Goal: Use online tool/utility: Use online tool/utility

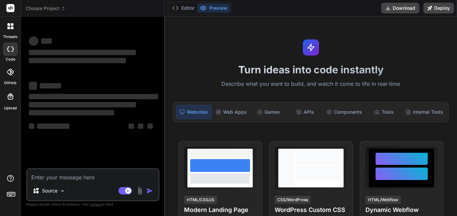
click at [93, 176] on textarea at bounding box center [92, 175] width 131 height 12
type textarea "x"
type textarea "if(max_foir.isNumber()) { }"
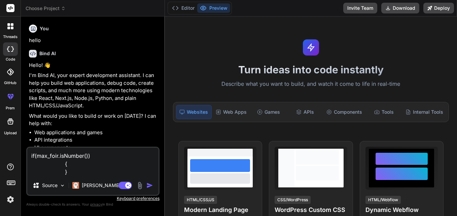
type textarea "x"
type textarea "if(max_foir.isNumber()) { }"
click at [151, 186] on img "button" at bounding box center [149, 185] width 7 height 7
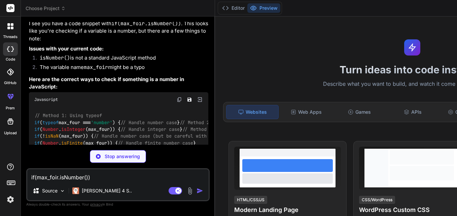
scroll to position [194, 0]
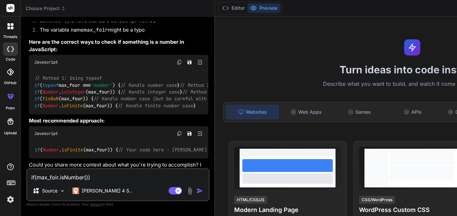
type textarea "x"
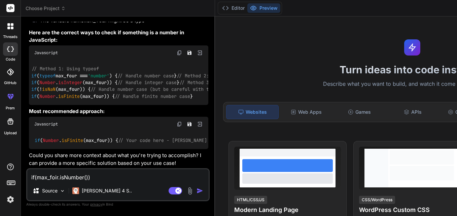
scroll to position [395, 0]
click at [65, 176] on textarea at bounding box center [117, 175] width 181 height 12
paste textarea "if(annual_turnover_final != "") { try { if(product_program == "Banking Product …"
type textarea "if(annual_turnover_final != "") { try { if(product_program == "Banking Product …"
type textarea "x"
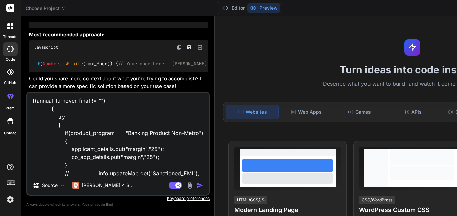
scroll to position [130, 0]
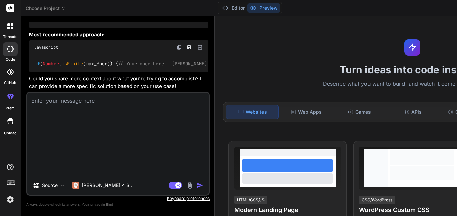
type textarea "x"
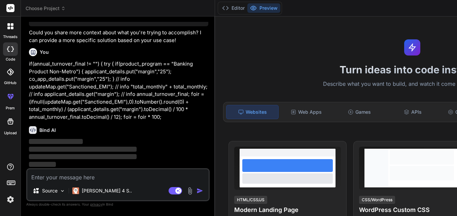
scroll to position [541, 0]
click at [91, 177] on textarea at bounding box center [117, 175] width 181 height 12
paste textarea "string button.Overall_Eligibility1(String id,String user_id) { //==============…"
type textarea "string button.Overall_Eligibility1(String id,String user_id) { //==============…"
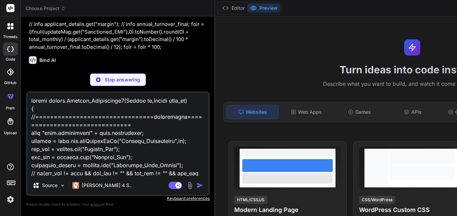
scroll to position [62006, 0]
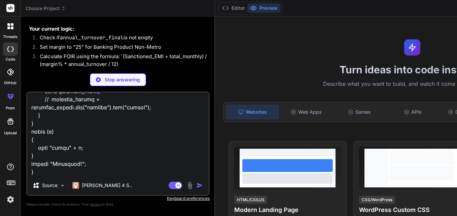
type textarea "x"
type textarea "string button.Overall_Eligibility1(String id,String user_id) { //==============…"
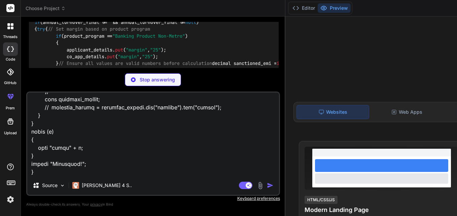
scroll to position [60464, 0]
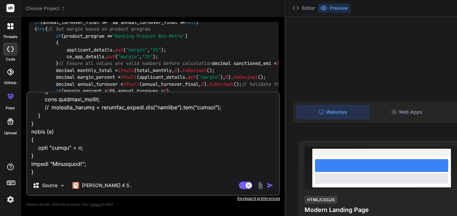
click at [267, 186] on img "button" at bounding box center [270, 185] width 7 height 7
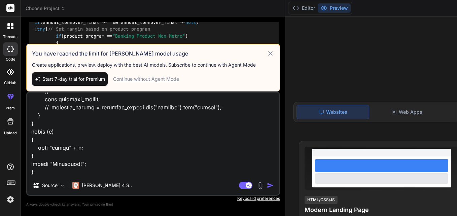
click at [266, 49] on icon at bounding box center [270, 53] width 8 height 8
type textarea "x"
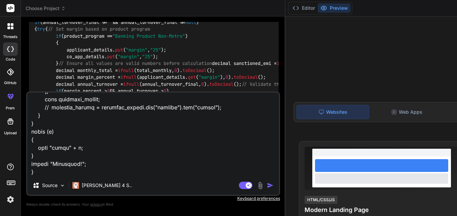
click at [124, 152] on textarea at bounding box center [153, 134] width 252 height 83
click at [137, 128] on textarea at bounding box center [153, 134] width 252 height 83
